Goal: Use online tool/utility: Utilize a website feature to perform a specific function

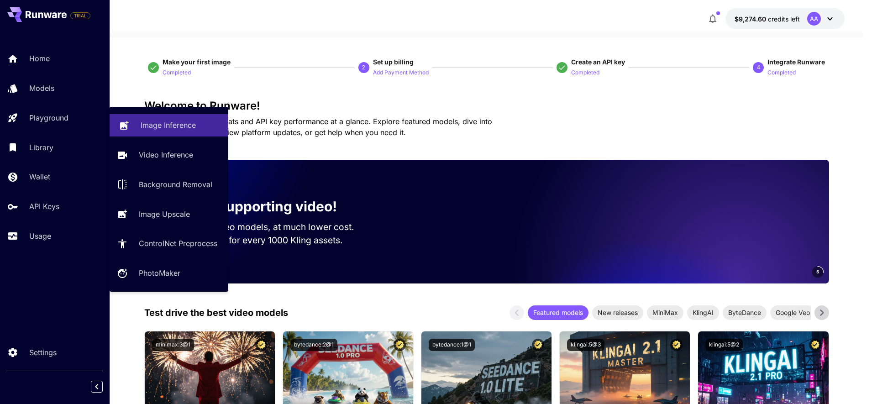
click at [191, 133] on link "Image Inference" at bounding box center [169, 125] width 119 height 22
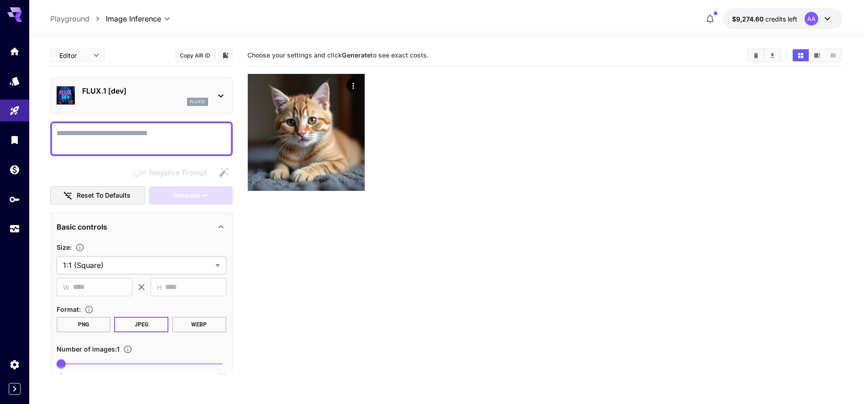
click at [125, 109] on div "FLUX.1 [dev] flux1d" at bounding box center [142, 96] width 170 height 28
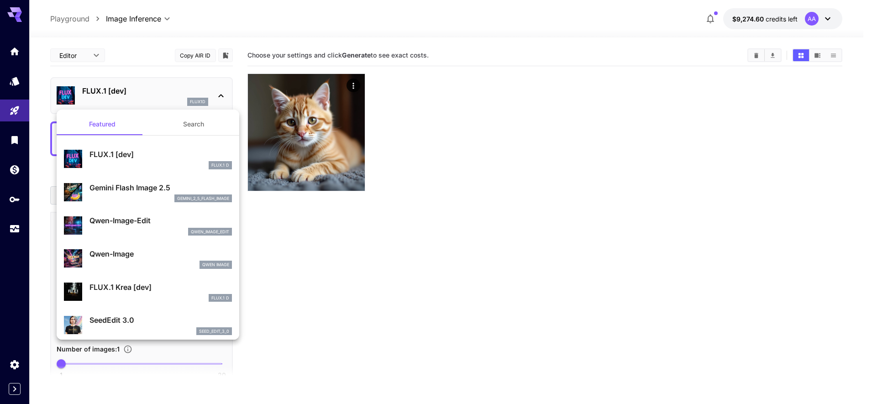
click at [120, 189] on p "Gemini Flash Image 2.5" at bounding box center [160, 187] width 142 height 11
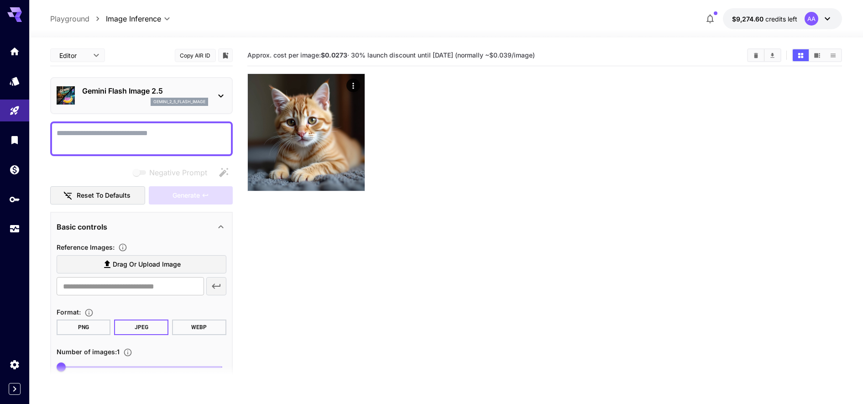
click at [757, 20] on span "$9,274.60" at bounding box center [748, 19] width 33 height 8
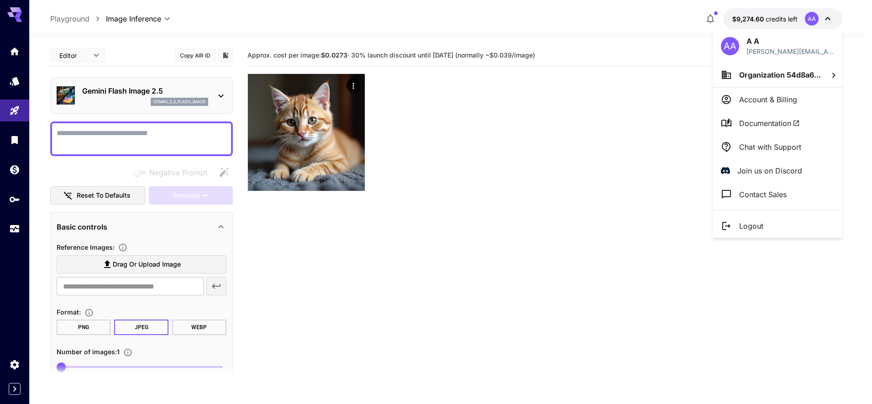
click at [146, 145] on div at bounding box center [436, 202] width 872 height 404
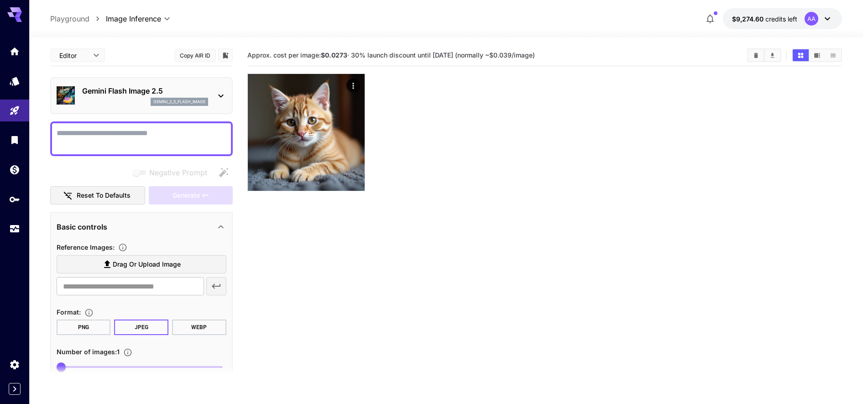
click at [143, 143] on textarea "Negative Prompt" at bounding box center [142, 139] width 170 height 22
type textarea "********"
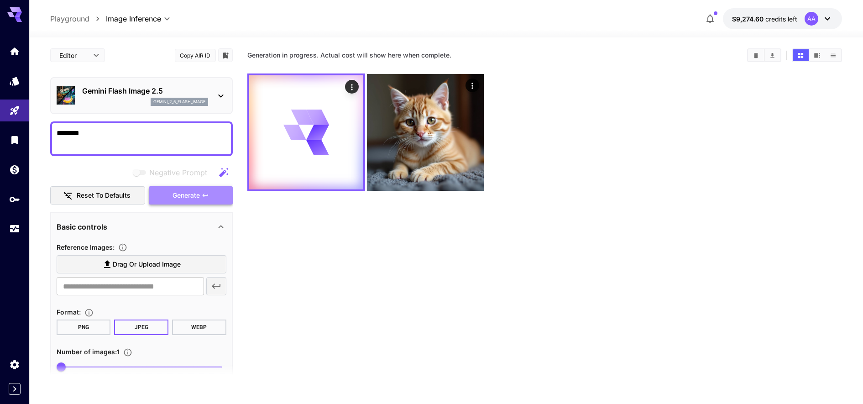
click at [179, 197] on span "Generate" at bounding box center [186, 195] width 27 height 11
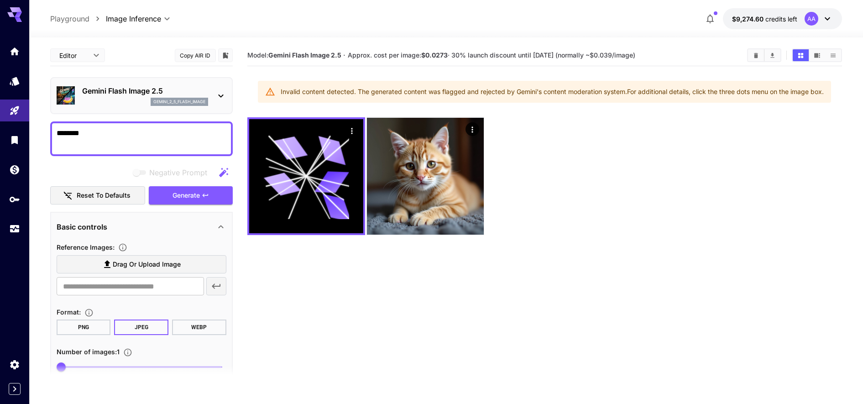
click at [157, 176] on span "Negative Prompt" at bounding box center [178, 172] width 58 height 11
click at [184, 210] on div "Editor **** ​ Copy AIR ID Gemini Flash Image 2.5 gemini_2_5_flash_image *******…" at bounding box center [141, 240] width 183 height 391
click at [178, 202] on button "Generate" at bounding box center [191, 195] width 84 height 19
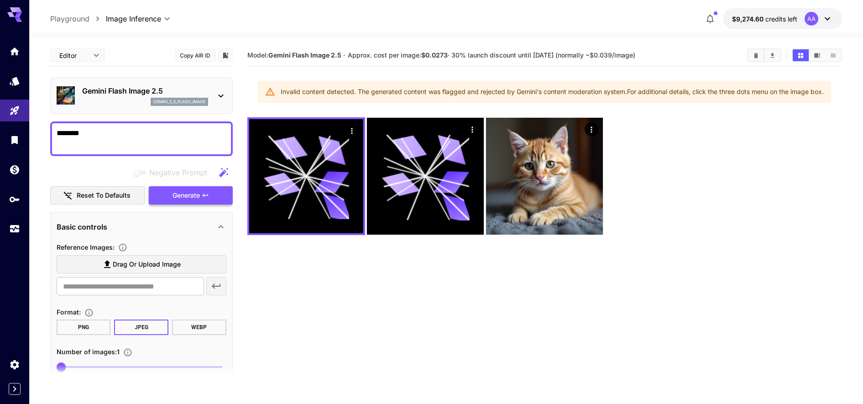
click at [178, 202] on button "Generate" at bounding box center [191, 195] width 84 height 19
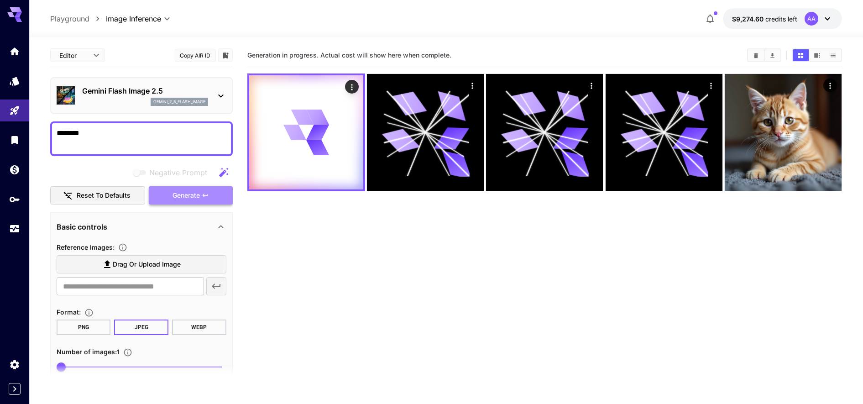
click at [178, 202] on button "Generate" at bounding box center [191, 195] width 84 height 19
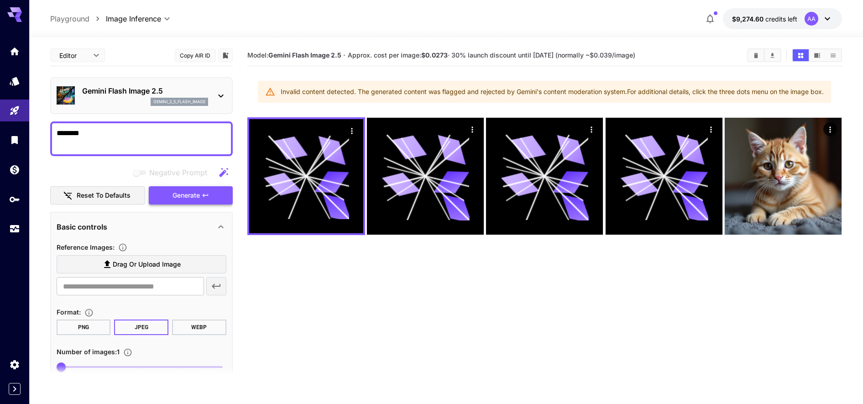
click at [178, 202] on button "Generate" at bounding box center [191, 195] width 84 height 19
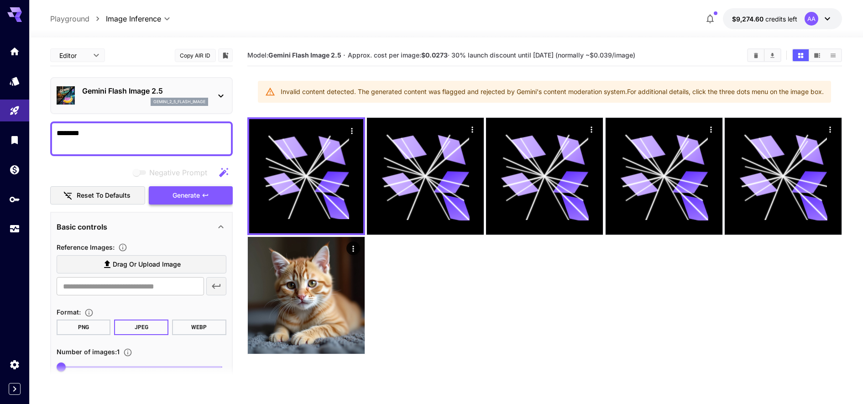
click at [178, 202] on button "Generate" at bounding box center [191, 195] width 84 height 19
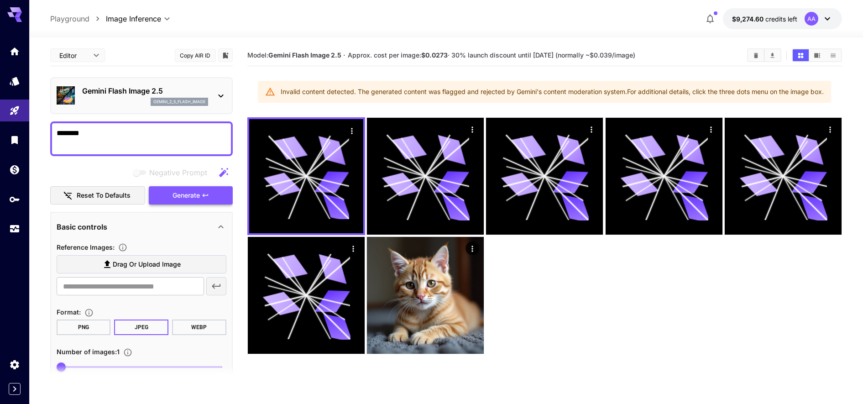
click at [166, 197] on button "Generate" at bounding box center [191, 195] width 84 height 19
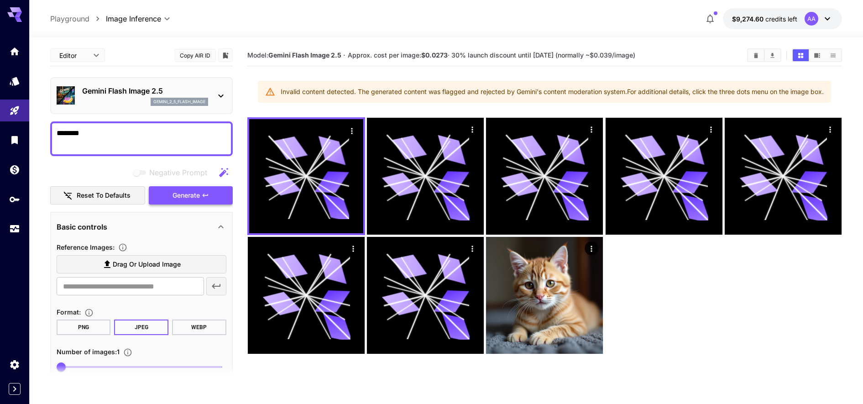
click at [166, 197] on button "Generate" at bounding box center [191, 195] width 84 height 19
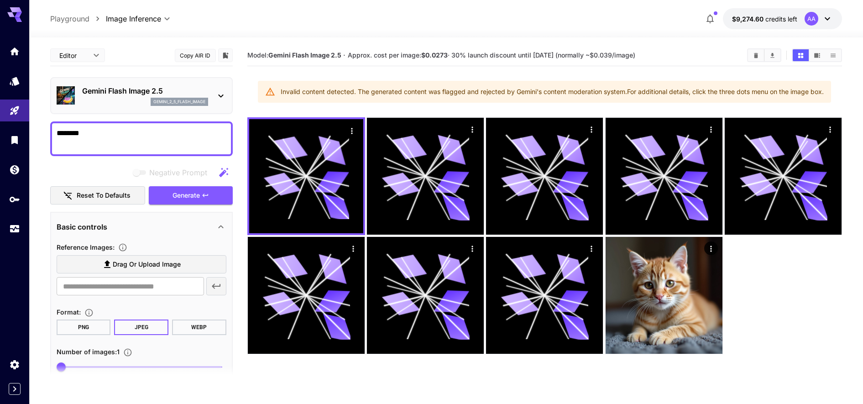
click at [157, 262] on span "Drag or upload image" at bounding box center [147, 264] width 68 height 11
click at [0, 0] on input "Drag or upload image" at bounding box center [0, 0] width 0 height 0
click at [133, 106] on div "Gemini Flash Image 2.5 gemini_2_5_flash_image" at bounding box center [142, 96] width 170 height 28
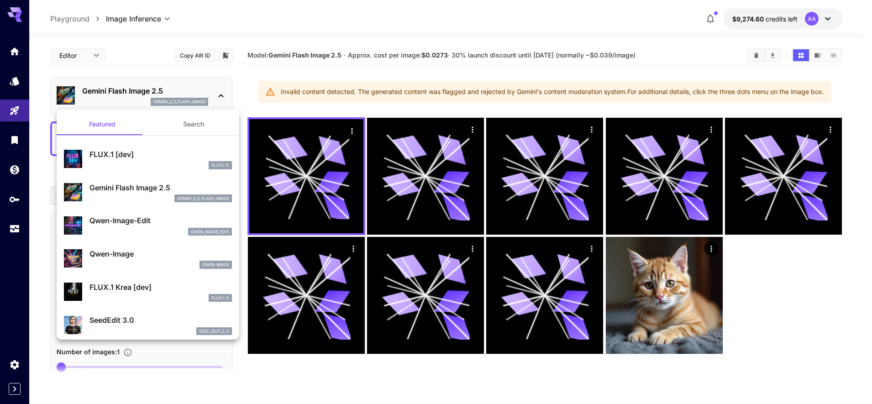
click at [133, 106] on div at bounding box center [436, 202] width 872 height 404
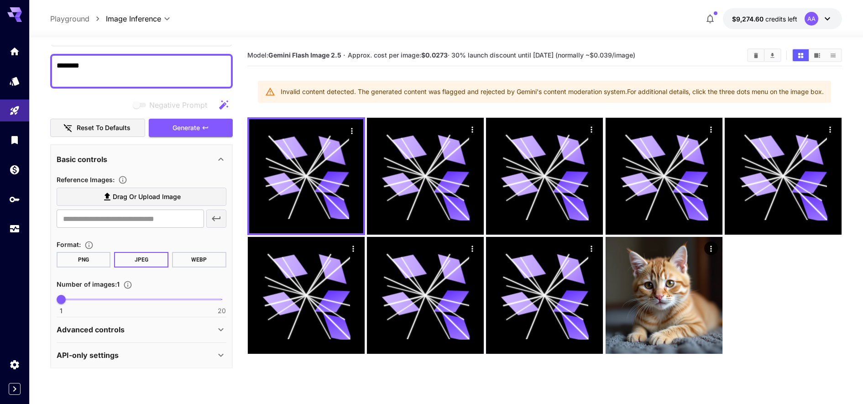
scroll to position [68, 0]
click at [134, 198] on span "Drag or upload image" at bounding box center [147, 195] width 68 height 11
click at [0, 0] on input "Drag or upload image" at bounding box center [0, 0] width 0 height 0
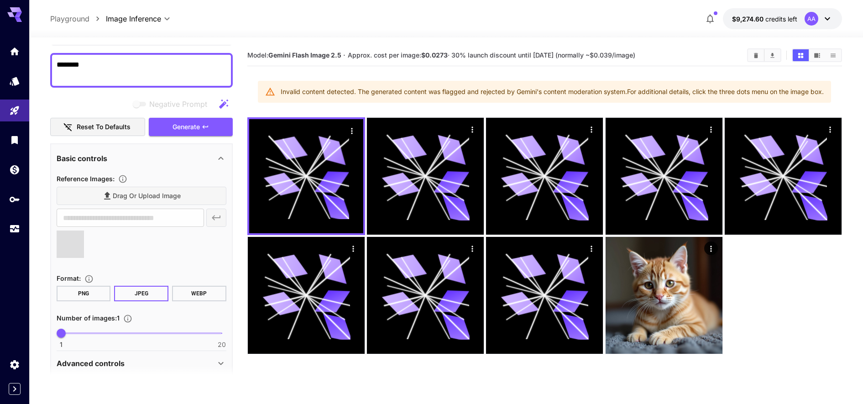
type input "**********"
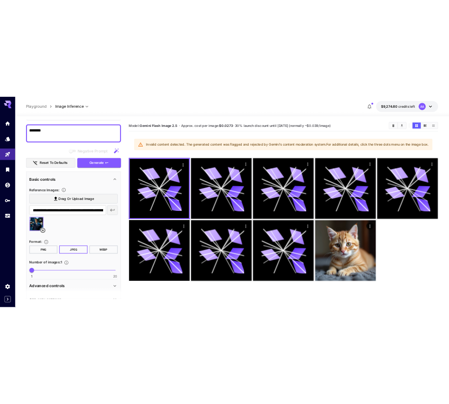
scroll to position [0, 0]
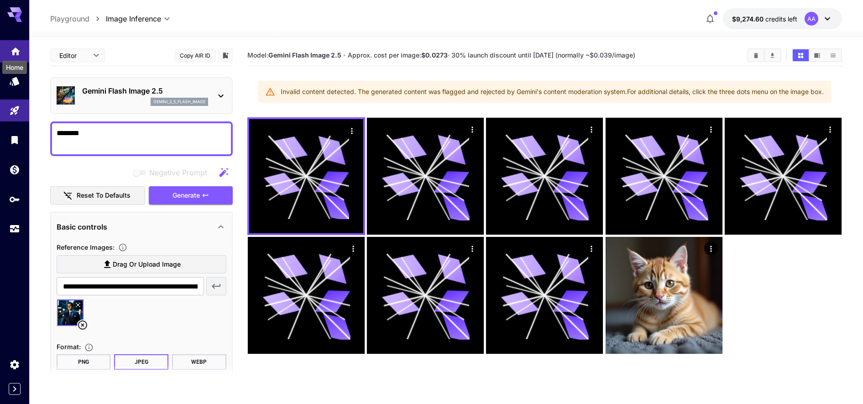
click at [13, 50] on icon "Home" at bounding box center [15, 49] width 9 height 8
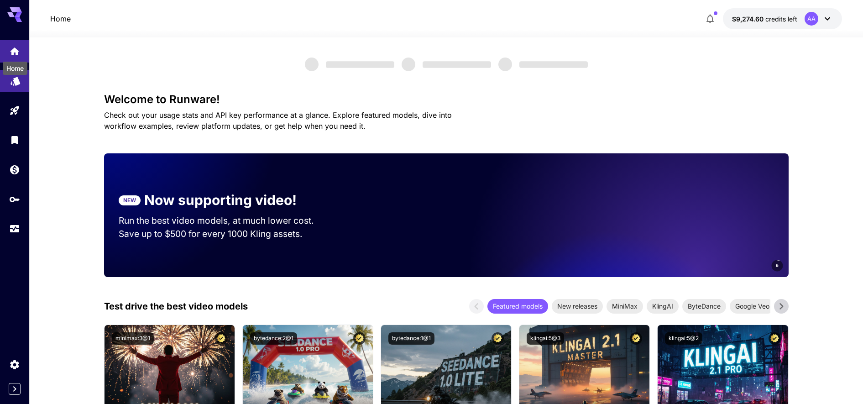
click at [13, 79] on icon "Models" at bounding box center [15, 79] width 11 height 11
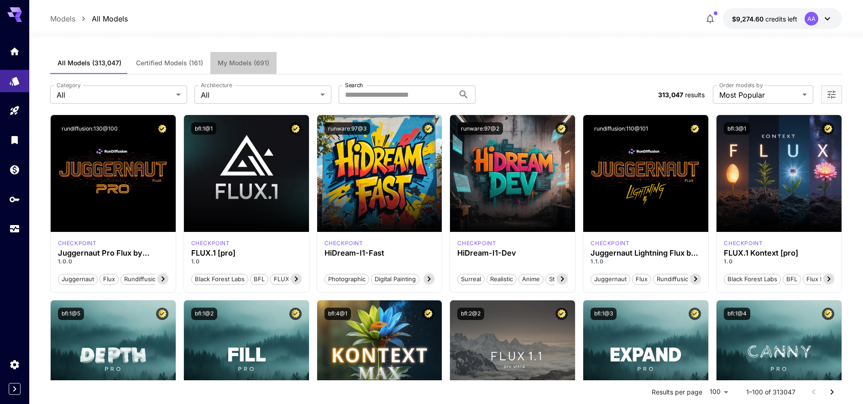
click at [229, 58] on button "My Models (691)" at bounding box center [243, 63] width 66 height 22
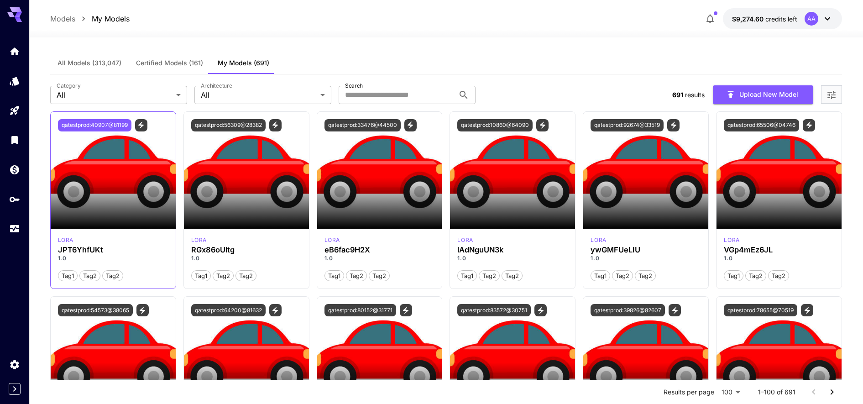
click at [115, 122] on button "qatestprod:40907@81199" at bounding box center [94, 125] width 73 height 12
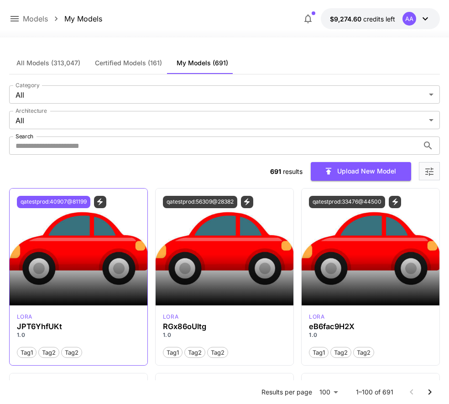
click at [66, 200] on button "qatestprod:40907@81199" at bounding box center [53, 202] width 73 height 12
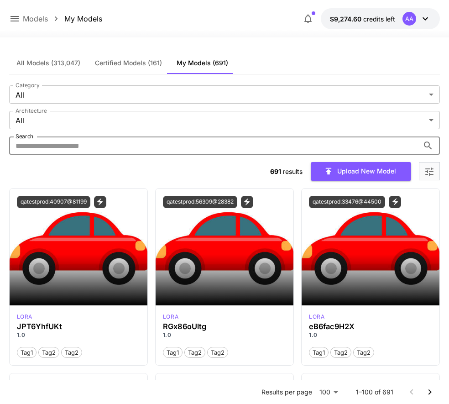
click at [214, 147] on input "Search" at bounding box center [214, 145] width 410 height 18
paste input "**********"
type input "**********"
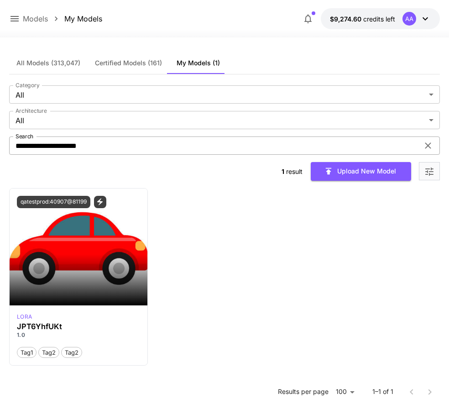
click at [51, 145] on input "**********" at bounding box center [214, 145] width 410 height 18
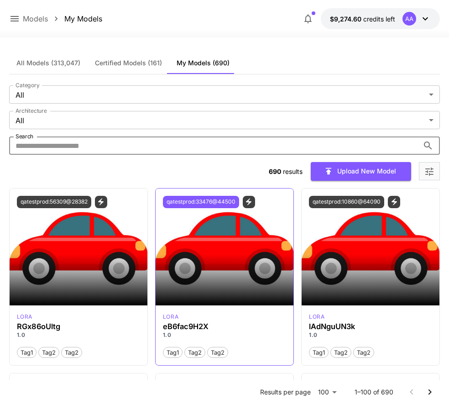
click at [221, 202] on button "qatestprod:33476@44500" at bounding box center [201, 202] width 76 height 12
